Goal: Task Accomplishment & Management: Complete application form

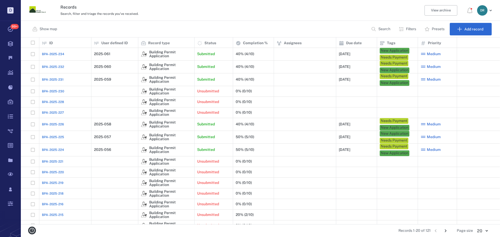
click at [56, 78] on span "BPA-2025-231" at bounding box center [53, 79] width 22 height 5
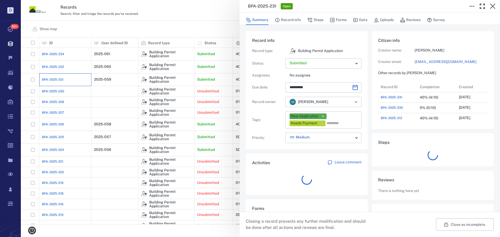
scroll to position [198, 99]
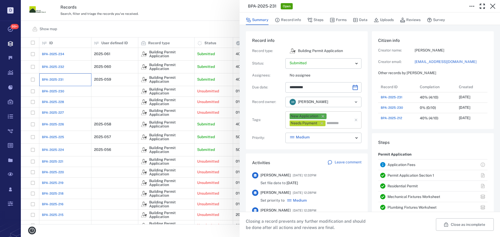
click at [322, 122] on icon "button" at bounding box center [321, 123] width 5 height 5
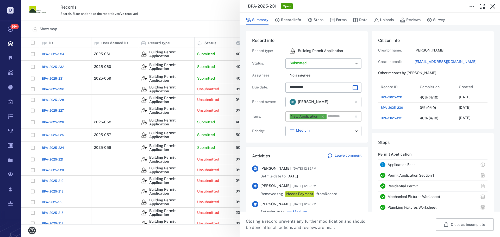
click at [323, 117] on icon "button" at bounding box center [322, 116] width 3 height 3
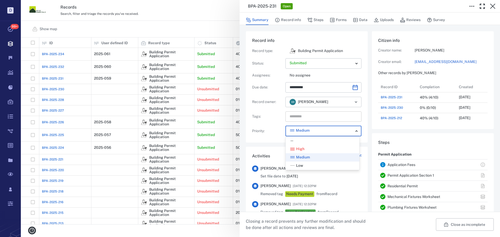
click at [328, 129] on body "D Tasks 99+ Records Boards Dashboard Reports Record types Guide steps Rules For…" at bounding box center [250, 118] width 500 height 237
click at [307, 142] on div "—" at bounding box center [322, 140] width 65 height 5
type input "*"
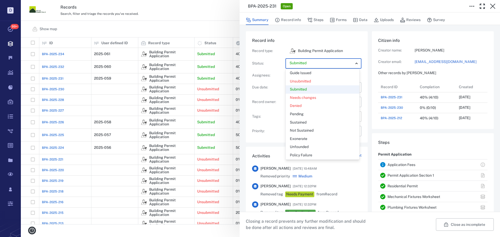
click at [321, 66] on body "D Tasks 99+ Records Boards Dashboard Reports Record types Guide steps Rules For…" at bounding box center [250, 118] width 500 height 237
click at [313, 74] on div "Guide Issued" at bounding box center [322, 73] width 65 height 5
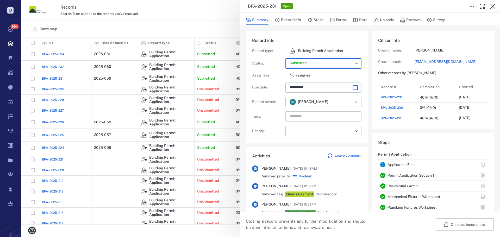
type input "*****"
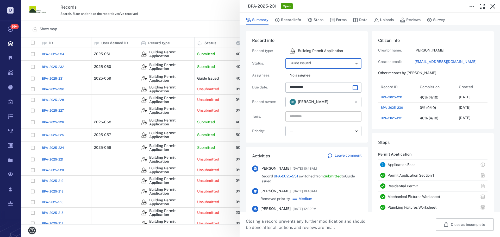
click at [316, 117] on input "text" at bounding box center [317, 116] width 57 height 7
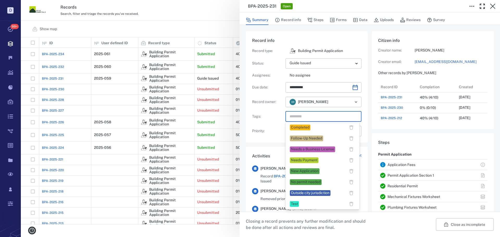
click at [306, 126] on div "Completed" at bounding box center [300, 127] width 18 height 5
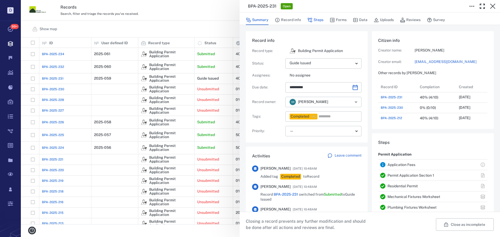
click at [314, 20] on button "Steps" at bounding box center [315, 20] width 16 height 10
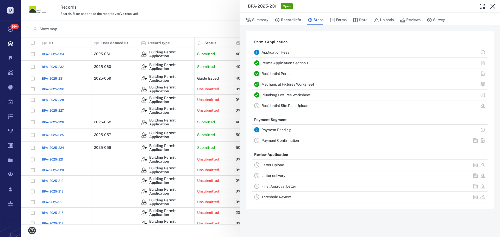
click at [279, 130] on link "Payment Pending" at bounding box center [275, 130] width 29 height 4
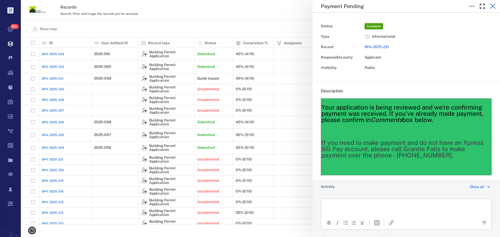
click at [491, 6] on icon "button" at bounding box center [492, 6] width 6 height 6
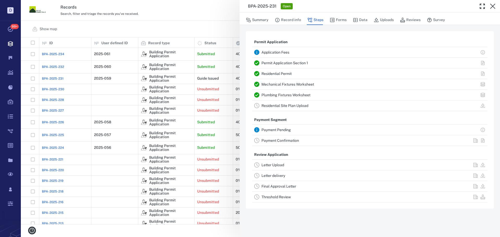
click at [280, 141] on link "Payment Confirmation" at bounding box center [279, 140] width 37 height 4
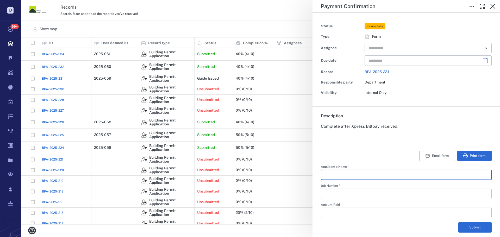
click at [342, 174] on input "Applicant's Name   *" at bounding box center [406, 175] width 162 height 10
type input "**********"
click at [337, 193] on input "Job Number   *" at bounding box center [406, 194] width 162 height 10
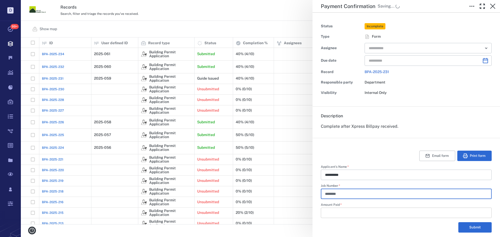
type input "********"
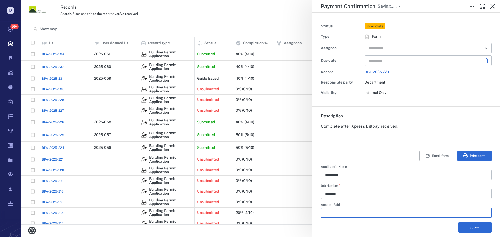
click at [351, 213] on input "Amount Paid   *" at bounding box center [406, 213] width 162 height 10
click at [325, 213] on input "*****" at bounding box center [406, 213] width 162 height 10
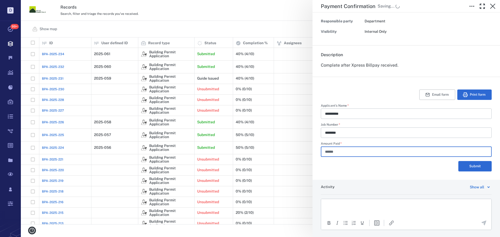
scroll to position [75, 0]
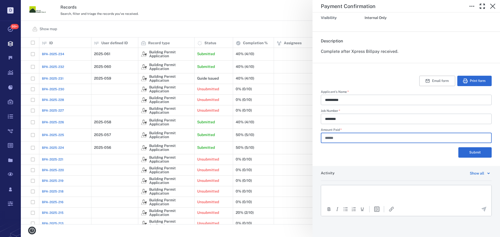
type input "******"
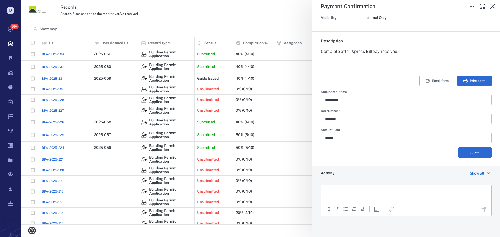
click at [362, 188] on html at bounding box center [406, 191] width 170 height 13
click at [480, 208] on icon "Send the comment" at bounding box center [483, 209] width 6 height 6
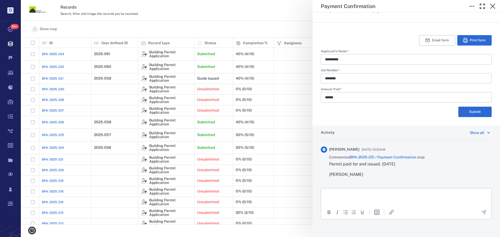
scroll to position [119, 0]
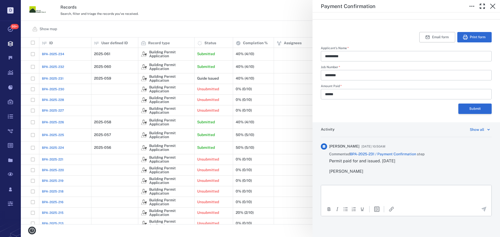
click at [465, 110] on button "Submit" at bounding box center [474, 109] width 33 height 10
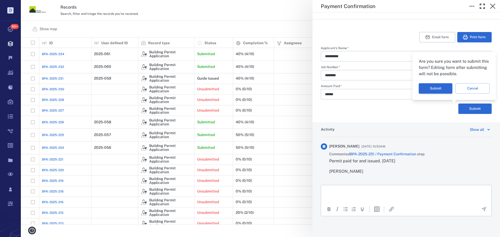
click at [437, 89] on button "Submit" at bounding box center [436, 88] width 34 height 10
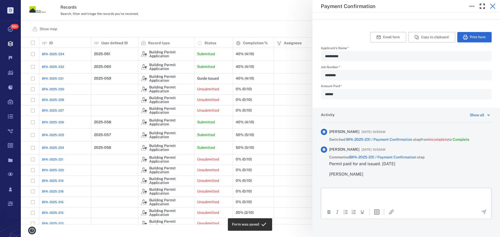
click at [491, 7] on icon "button" at bounding box center [492, 6] width 6 height 6
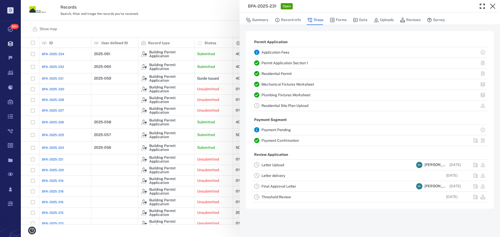
click at [290, 141] on link "Payment Confirmation" at bounding box center [279, 140] width 37 height 4
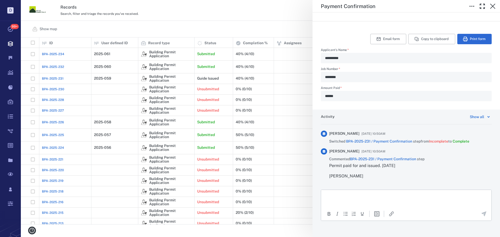
scroll to position [122, 0]
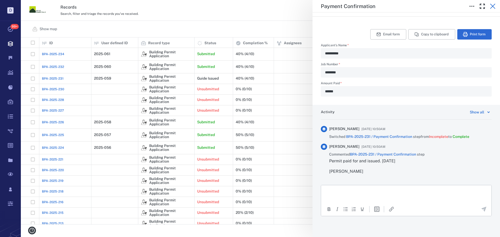
click at [491, 5] on icon "button" at bounding box center [492, 6] width 5 height 5
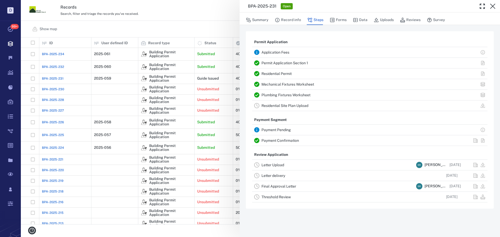
click at [492, 5] on icon "button" at bounding box center [492, 6] width 6 height 6
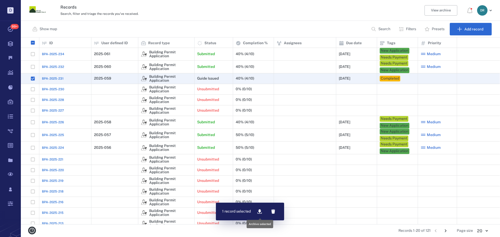
click at [260, 211] on icon "button" at bounding box center [259, 212] width 4 height 4
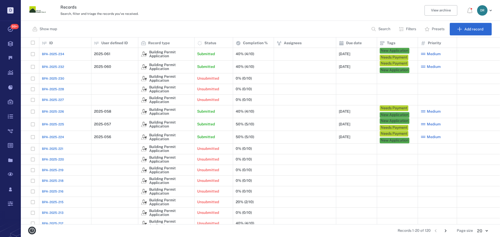
click at [55, 67] on span "BPA-2025-232" at bounding box center [53, 67] width 22 height 5
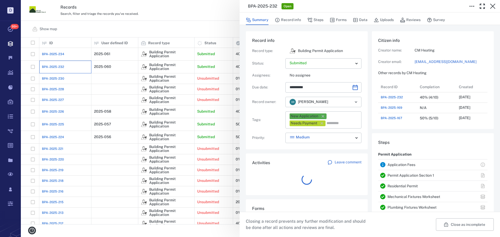
scroll to position [271, 99]
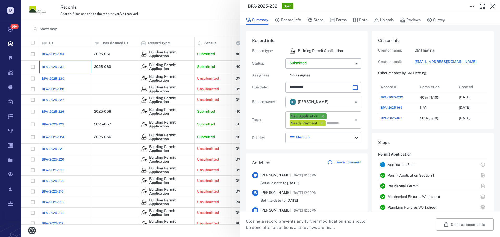
click at [322, 115] on icon "button" at bounding box center [322, 116] width 5 height 5
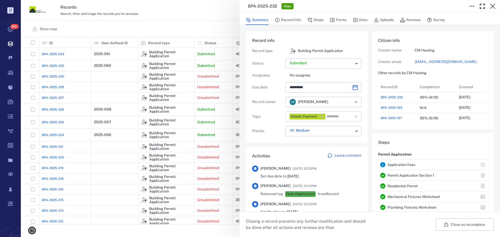
click at [322, 116] on icon "button" at bounding box center [321, 116] width 3 height 3
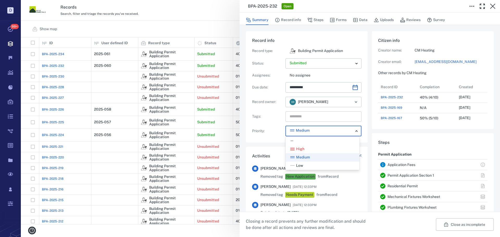
click at [322, 130] on body "D Tasks 99+ Records Boards Dashboard Reports Record types Guide steps Rules For…" at bounding box center [250, 118] width 500 height 237
click at [312, 140] on div "—" at bounding box center [322, 140] width 65 height 5
type input "*"
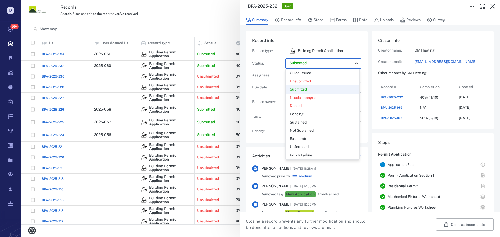
click at [318, 62] on body "D Tasks 99+ Records Boards Dashboard Reports Record types Guide steps Rules For…" at bounding box center [250, 118] width 500 height 237
click at [308, 74] on p "Guide Issued" at bounding box center [300, 73] width 21 height 5
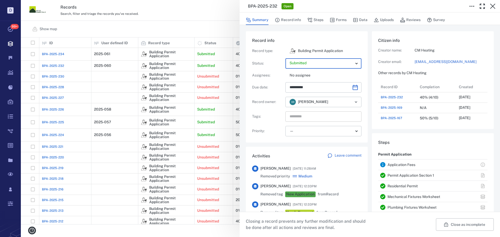
type input "*****"
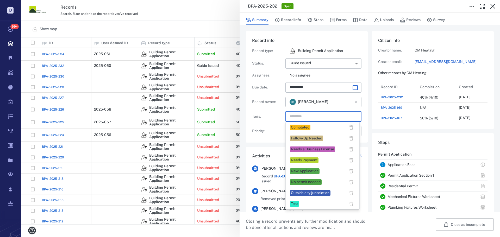
click at [290, 116] on input "text" at bounding box center [317, 116] width 57 height 7
click at [298, 127] on div "Completed" at bounding box center [300, 127] width 18 height 5
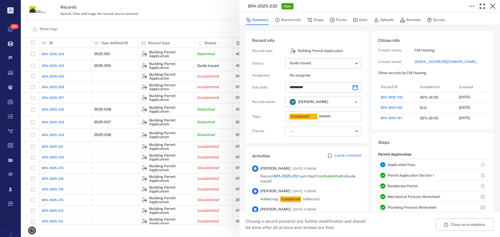
click at [275, 121] on div "**********" at bounding box center [306, 92] width 109 height 88
click at [314, 18] on button "Steps" at bounding box center [315, 20] width 16 height 10
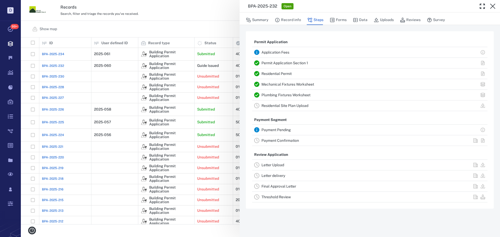
click at [282, 140] on link "Payment Confirmation" at bounding box center [279, 140] width 37 height 4
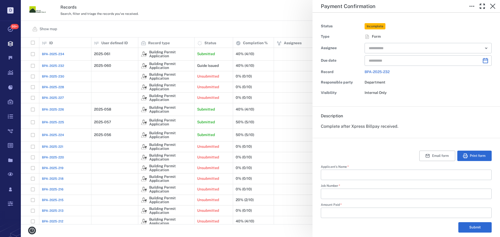
scroll to position [26, 0]
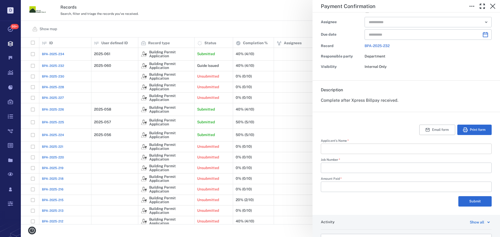
click at [350, 147] on input "Applicant's Name   *" at bounding box center [406, 149] width 162 height 10
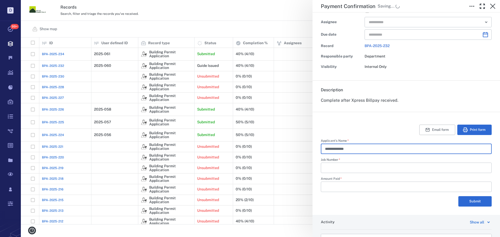
type input "**********"
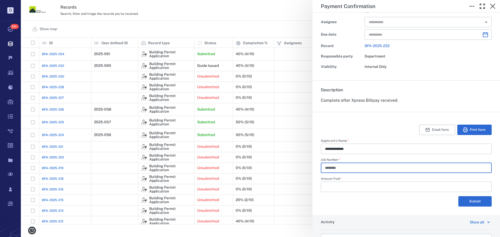
type input "********"
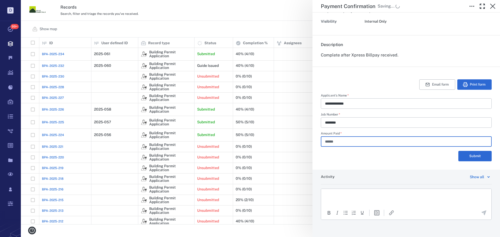
scroll to position [75, 0]
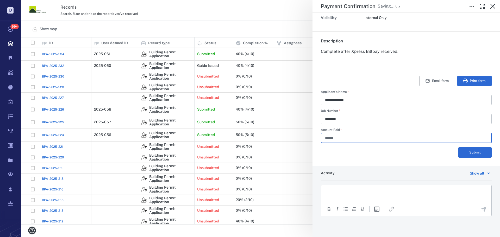
type input "******"
click at [350, 190] on p "Rich Text Area. Press ALT-0 for help." at bounding box center [405, 191] width 161 height 5
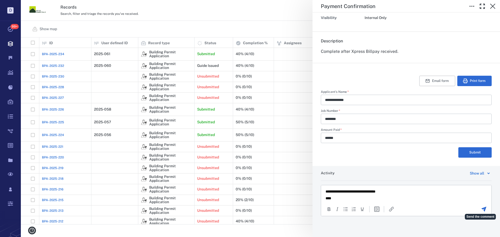
click at [481, 209] on icon "Send the comment" at bounding box center [483, 209] width 5 height 5
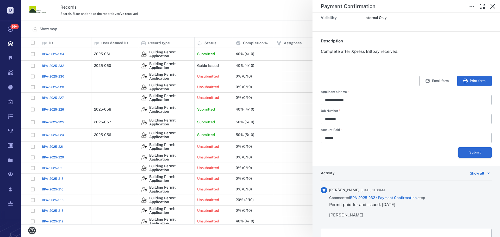
click at [468, 151] on button "Submit" at bounding box center [474, 152] width 33 height 10
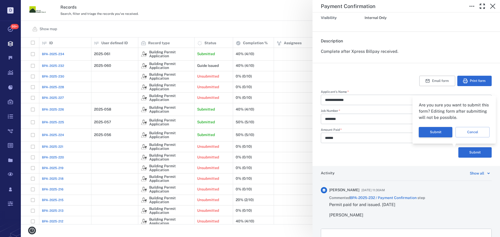
click at [433, 133] on button "Submit" at bounding box center [436, 132] width 34 height 10
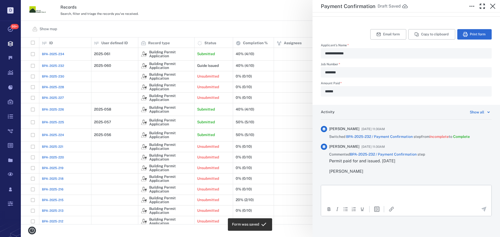
scroll to position [0, 0]
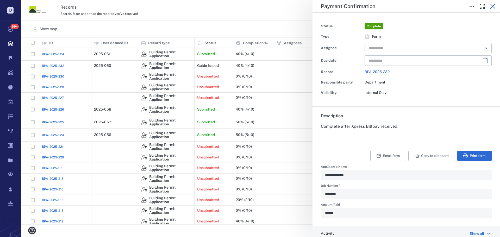
click at [491, 5] on icon "button" at bounding box center [492, 6] width 5 height 5
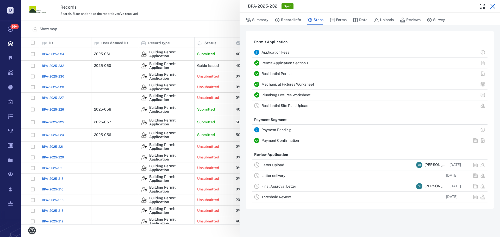
click at [492, 5] on icon "button" at bounding box center [492, 6] width 6 height 6
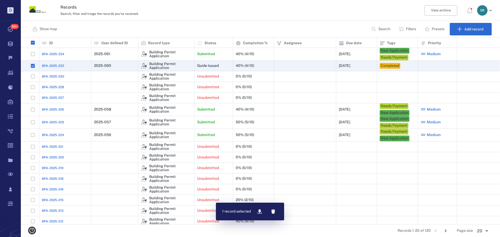
click at [259, 211] on icon "button" at bounding box center [259, 212] width 4 height 4
